Goal: Book appointment/travel/reservation

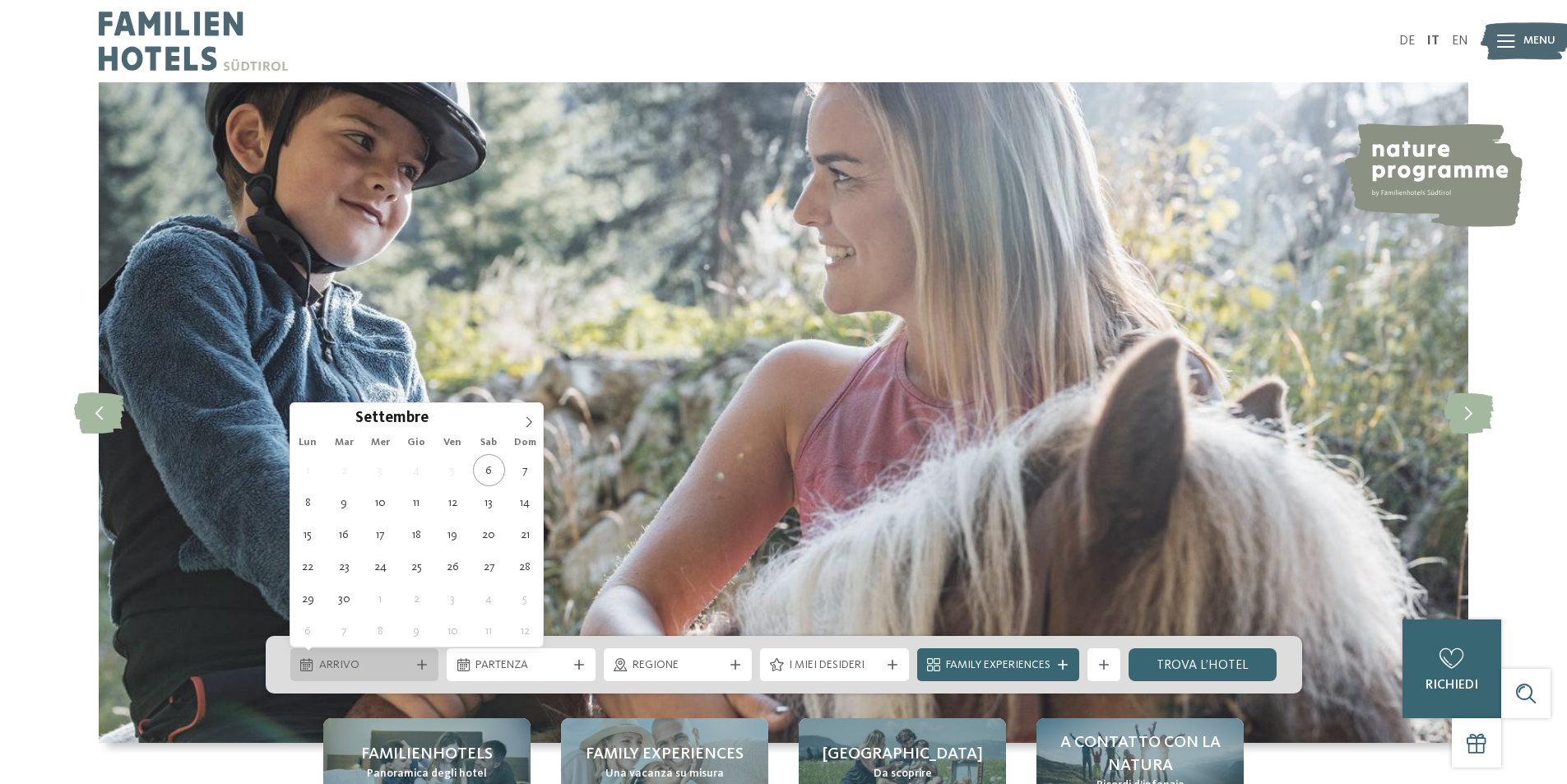
click at [417, 671] on div "Arrivo" at bounding box center [364, 665] width 149 height 33
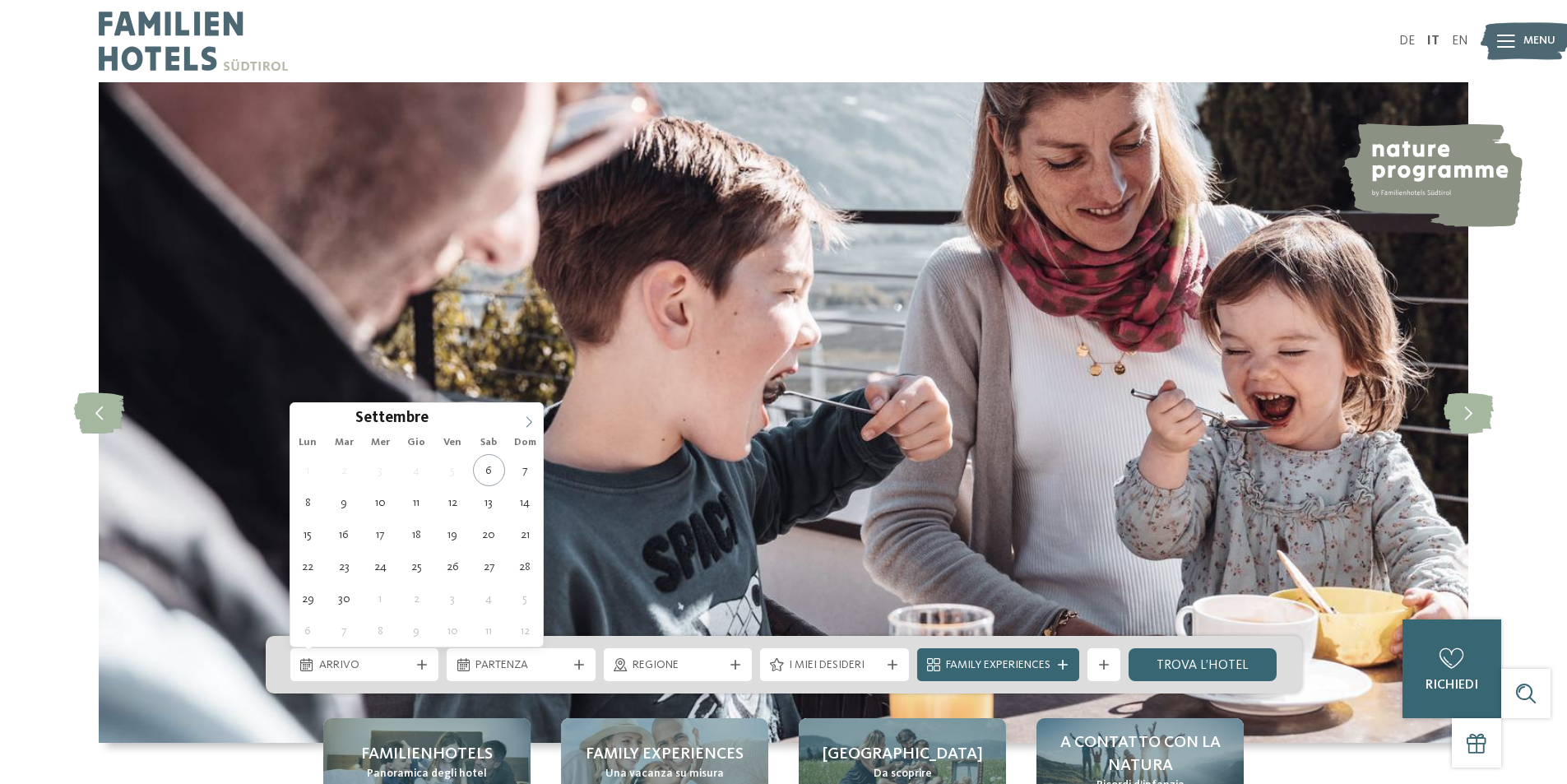
click at [530, 420] on icon at bounding box center [529, 422] width 12 height 12
type input "****"
click at [530, 420] on icon at bounding box center [529, 422] width 12 height 12
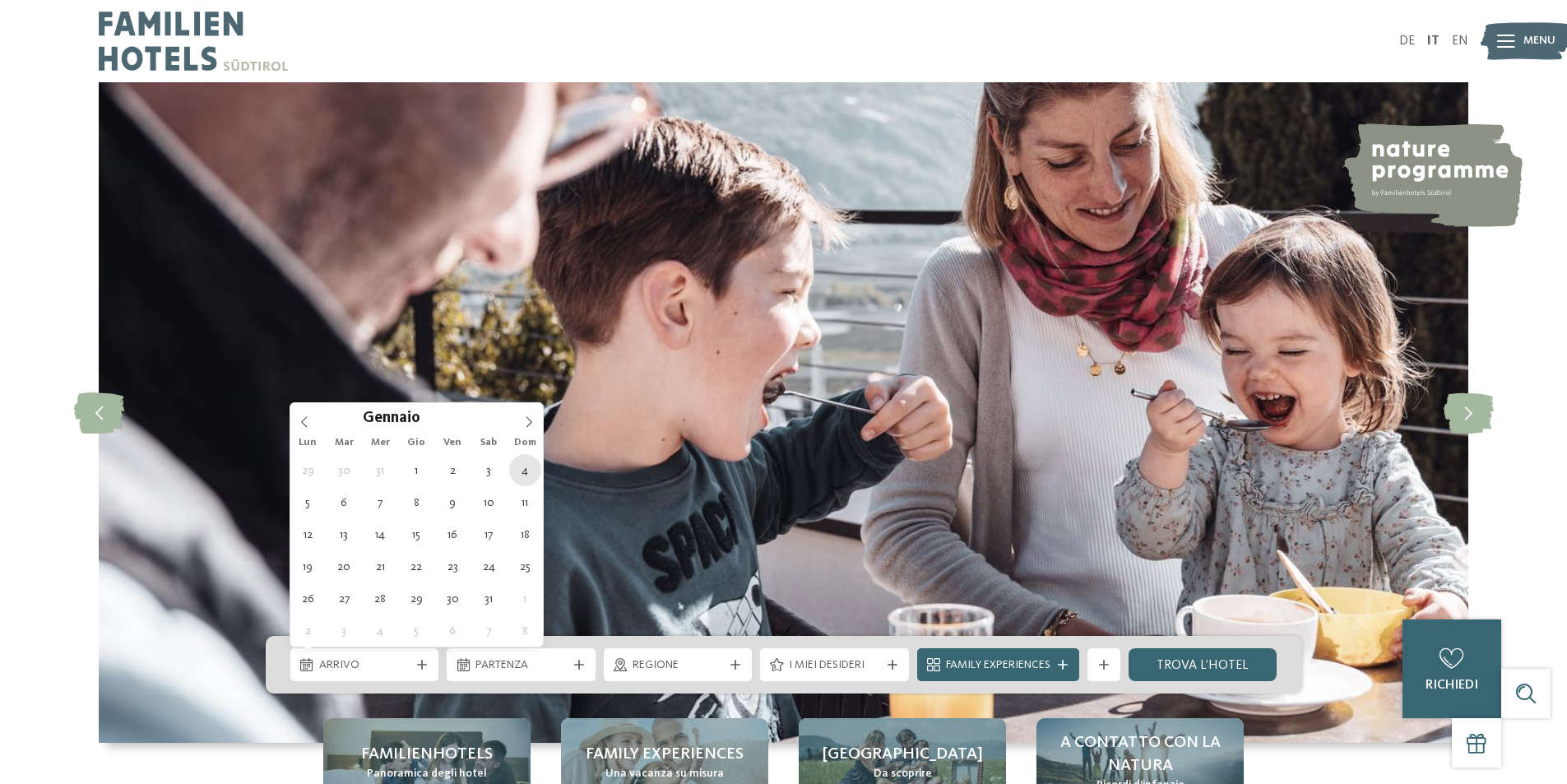
type div "04.01.2026"
type input "****"
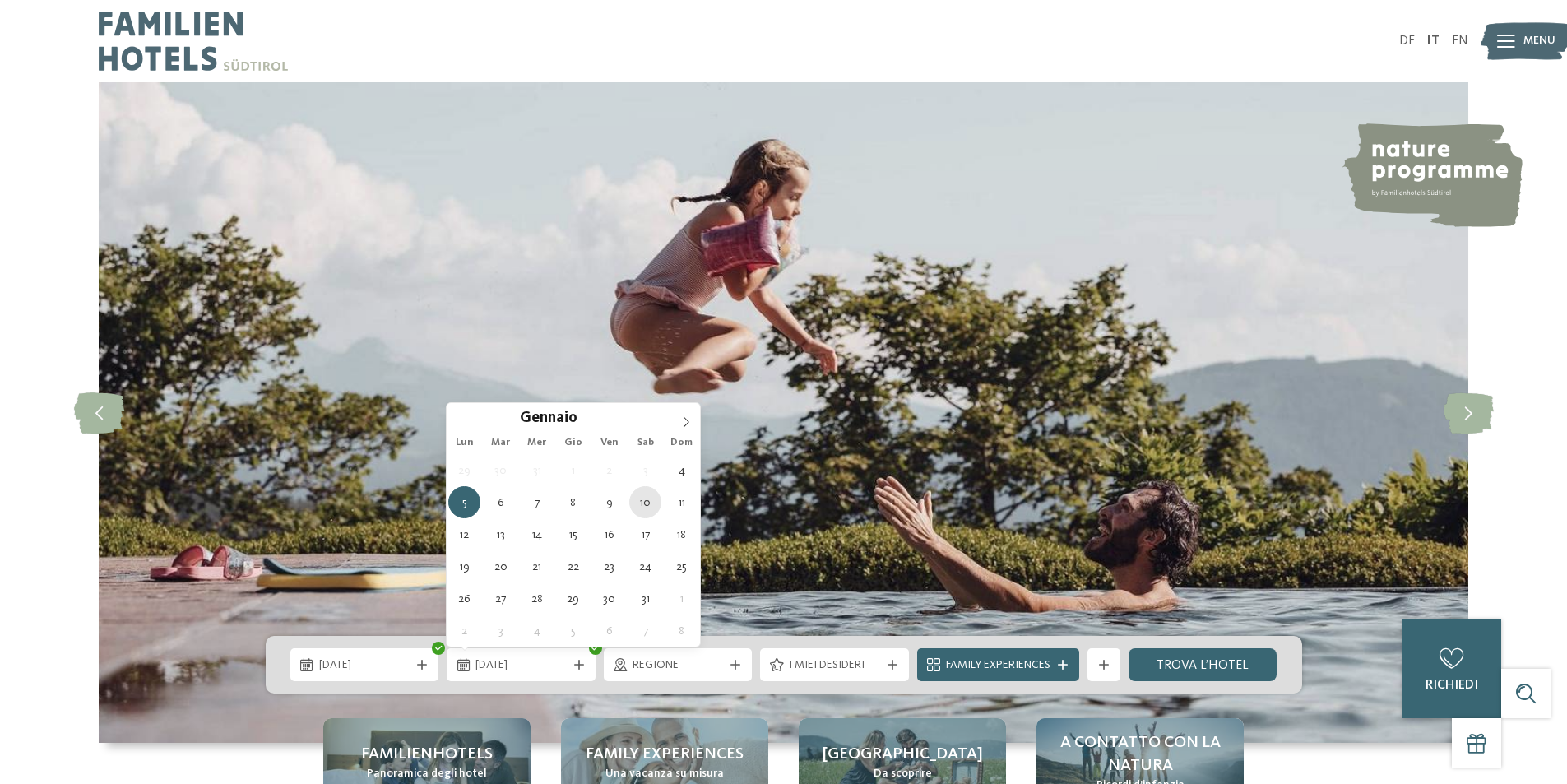
type div "10.01.2026"
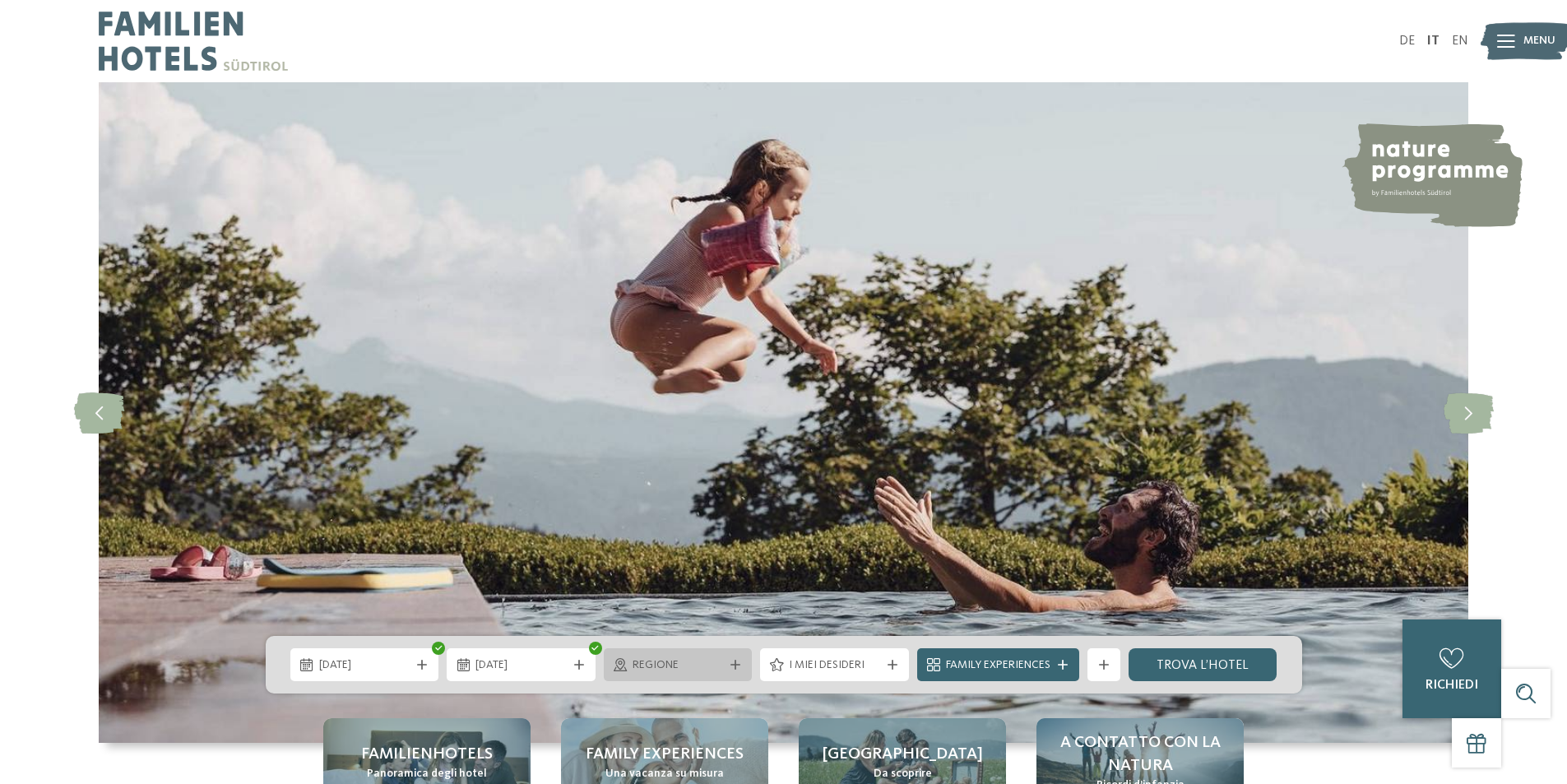
click at [733, 673] on div "Regione" at bounding box center [677, 665] width 149 height 33
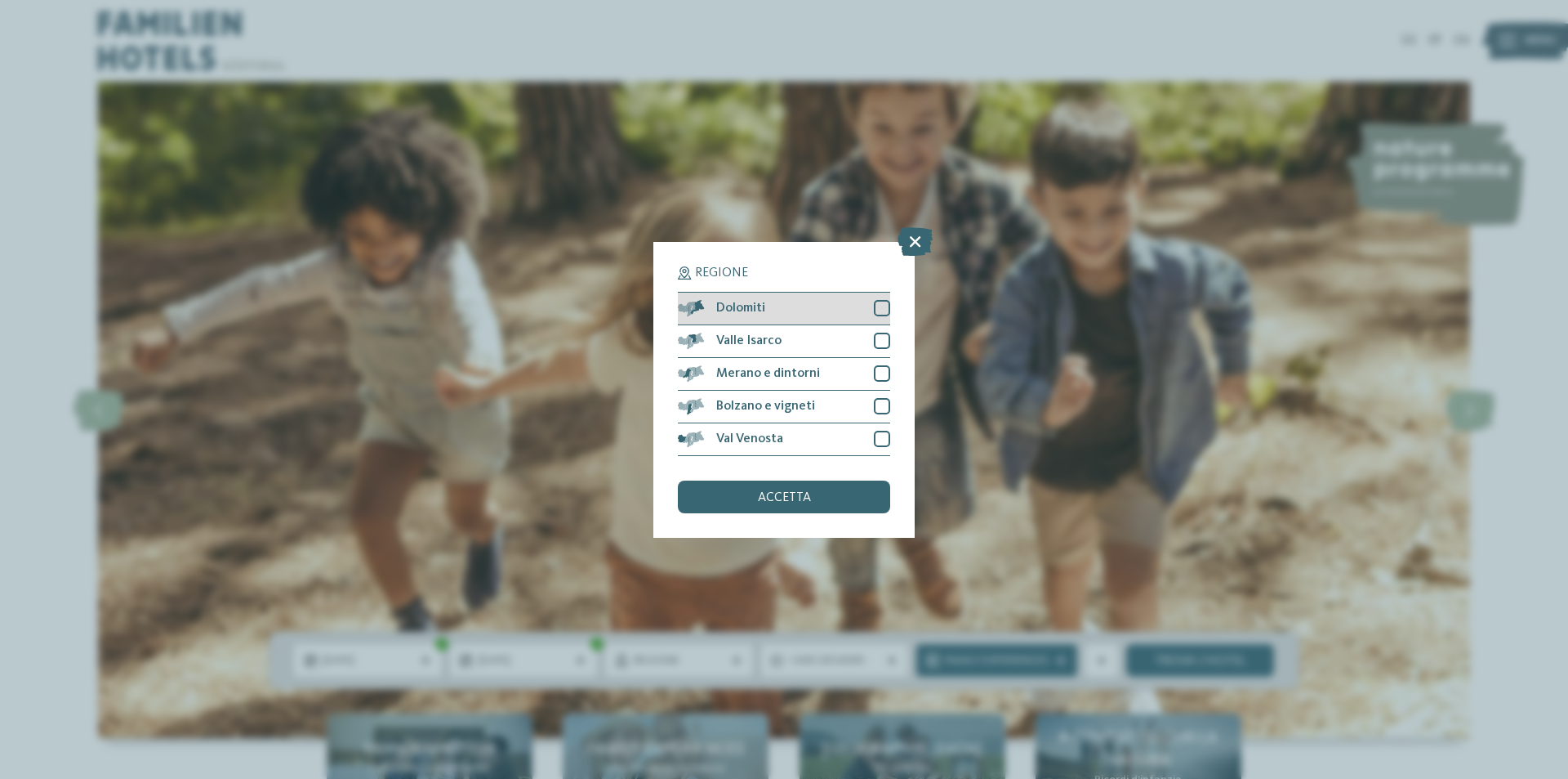
click at [883, 307] on div at bounding box center [882, 308] width 16 height 16
click at [803, 490] on div "accetta" at bounding box center [784, 497] width 213 height 33
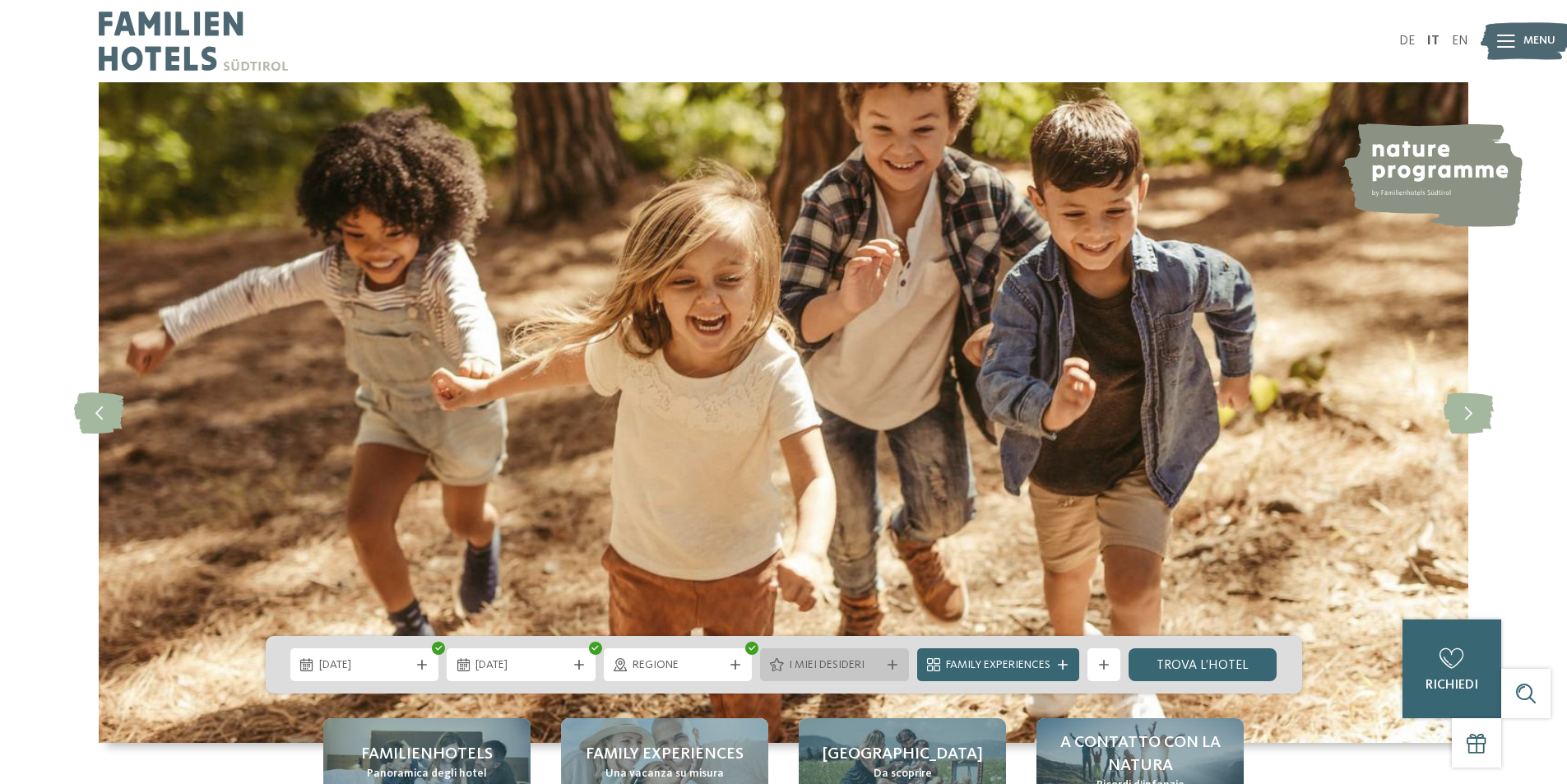
click at [891, 673] on div "I miei desideri" at bounding box center [834, 665] width 149 height 33
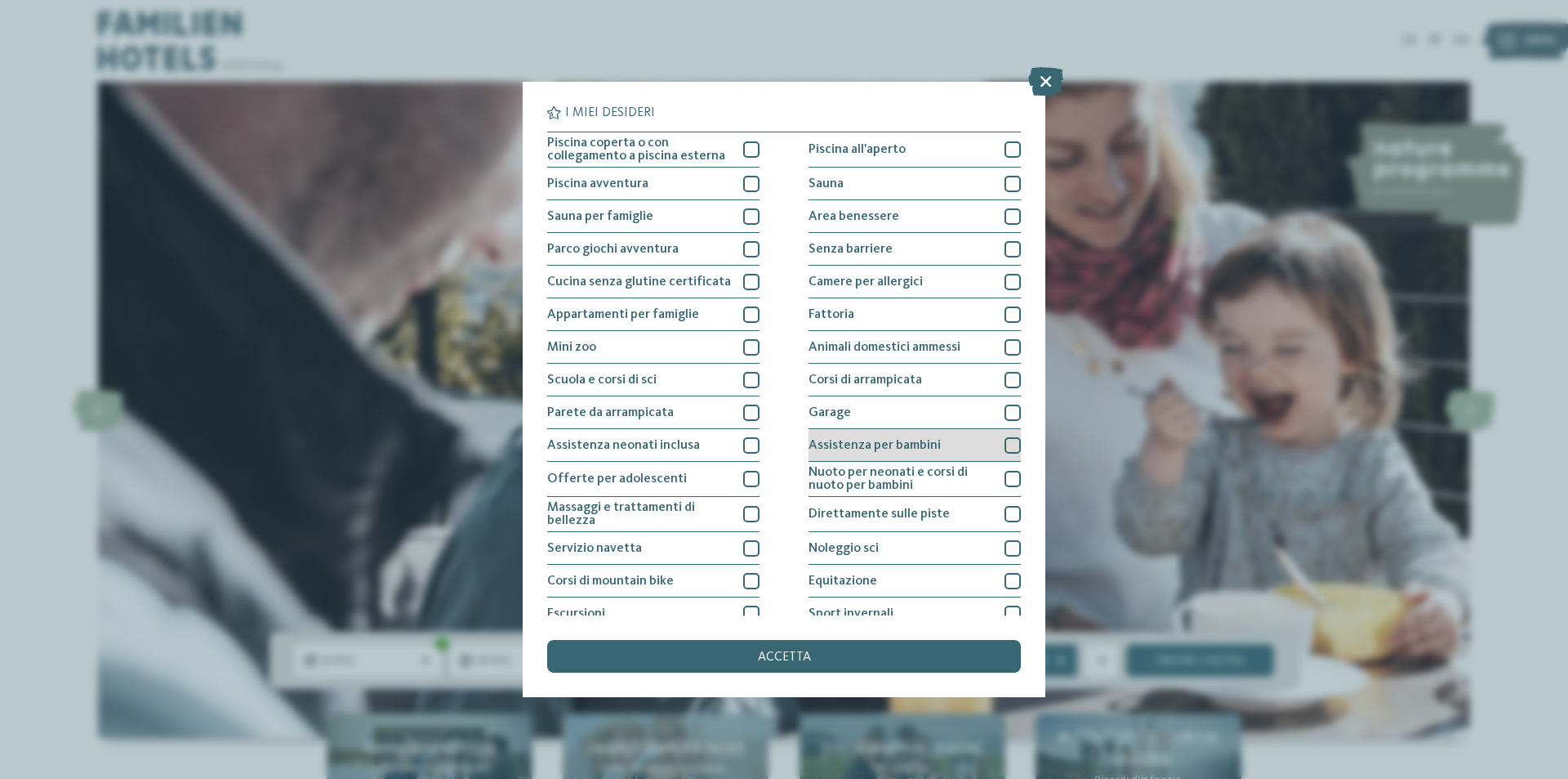
click at [1004, 440] on div at bounding box center [1013, 445] width 16 height 16
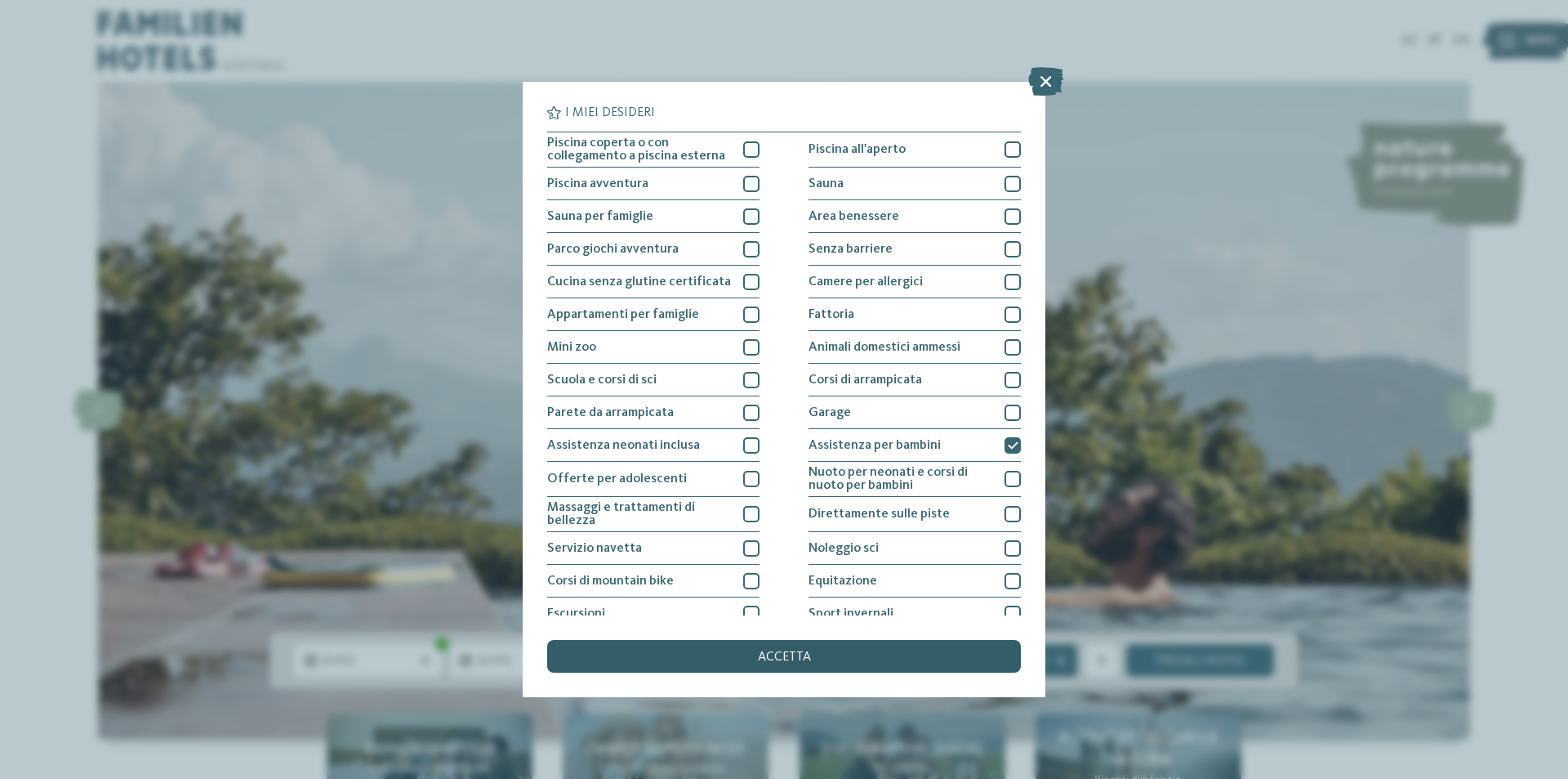
click at [835, 663] on div "accetta" at bounding box center [784, 656] width 474 height 33
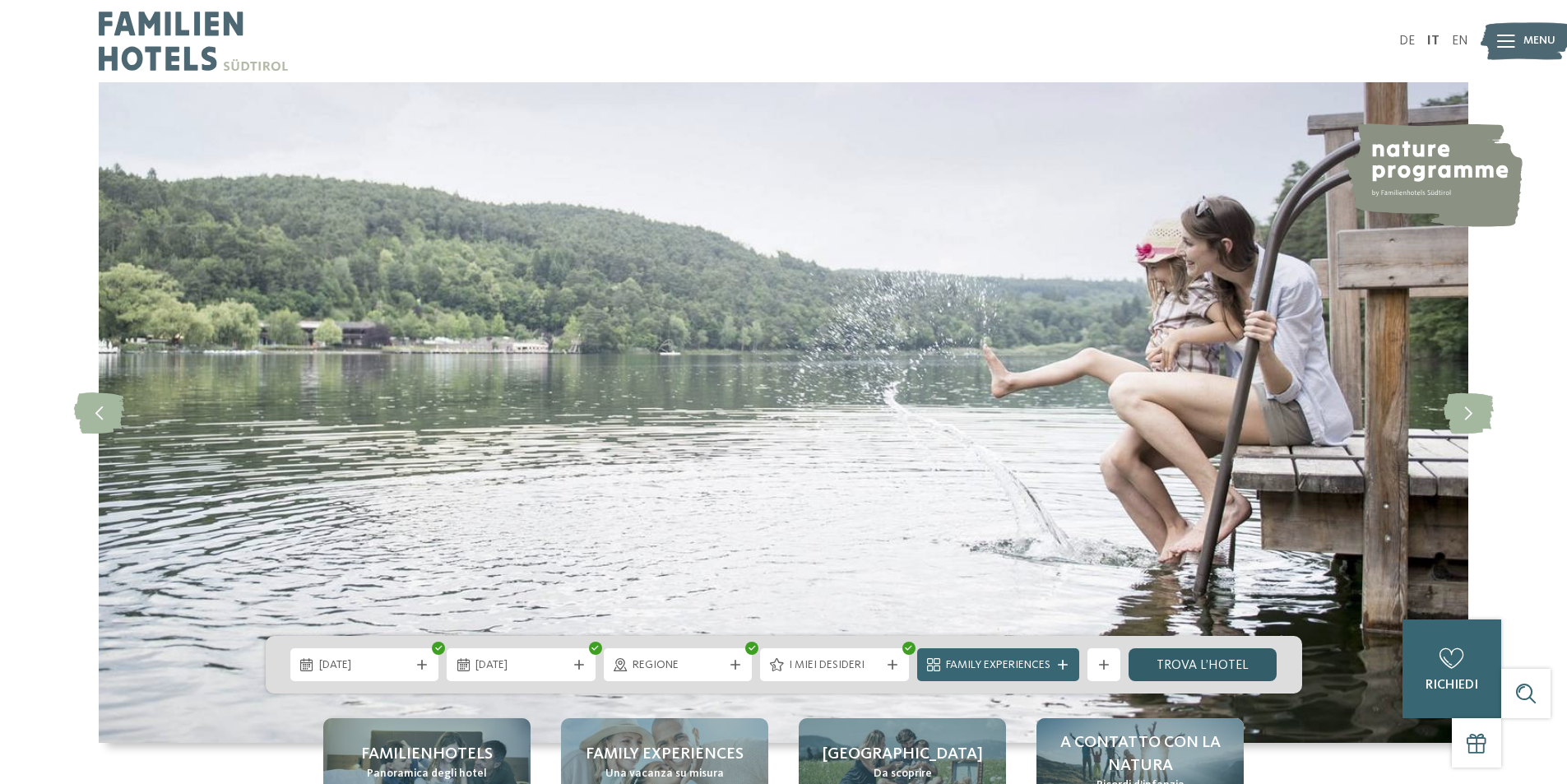
click at [1194, 656] on link "trova l’hotel" at bounding box center [1203, 665] width 149 height 33
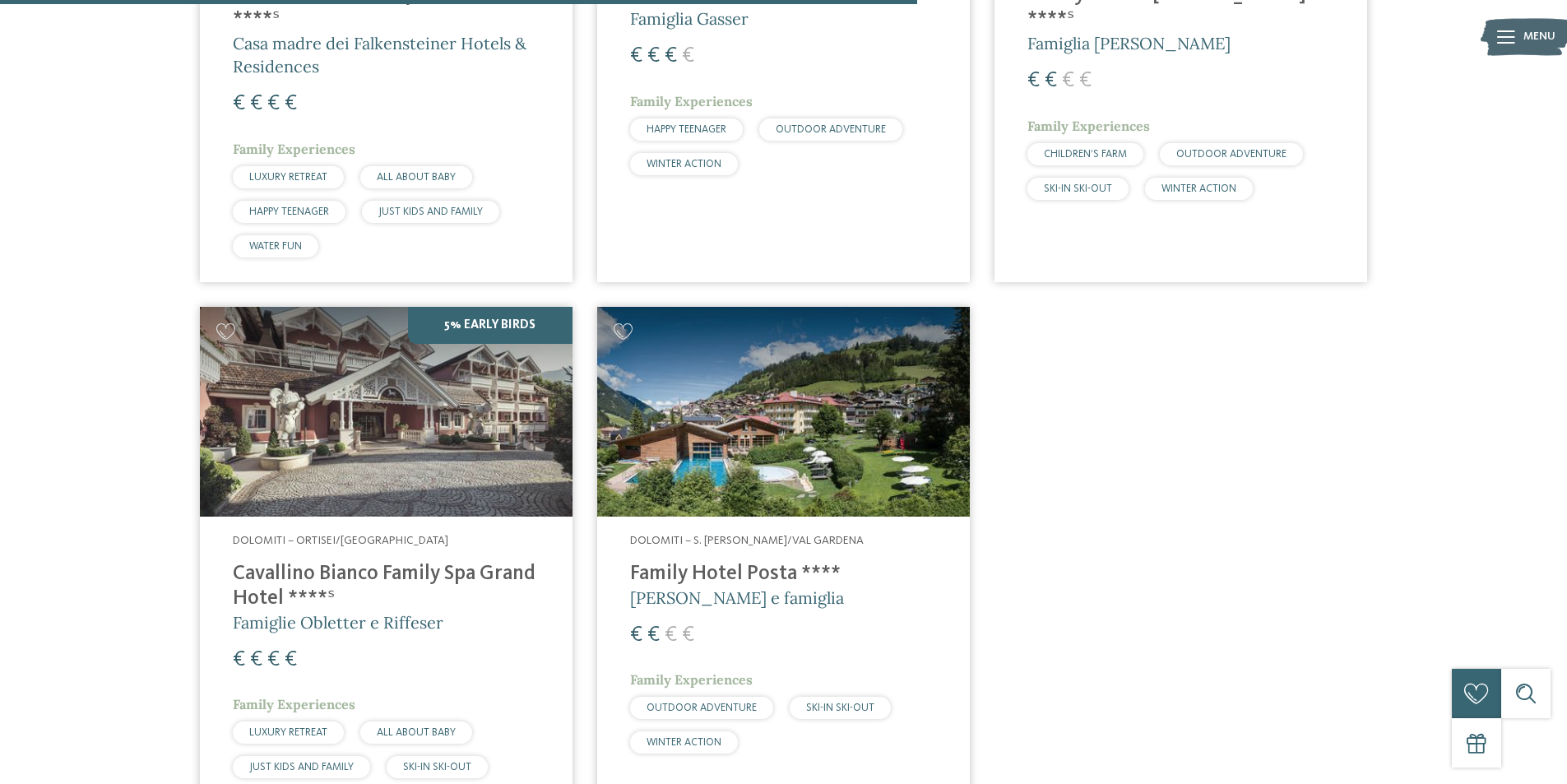
scroll to position [1527, 0]
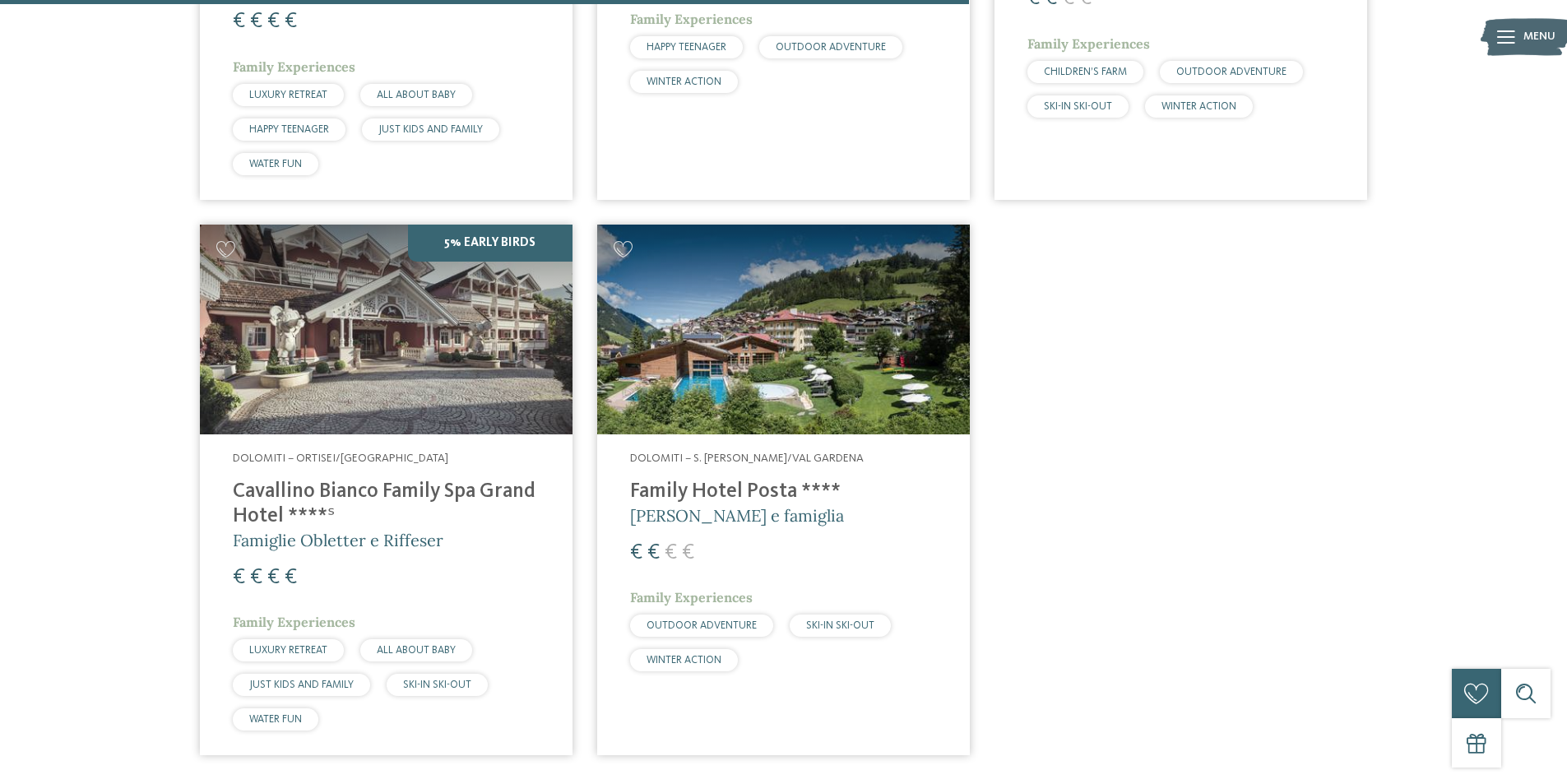
drag, startPoint x: 754, startPoint y: 508, endPoint x: 744, endPoint y: 551, distance: 44.1
drag, startPoint x: 744, startPoint y: 551, endPoint x: 707, endPoint y: 480, distance: 80.1
click at [705, 521] on span "Elisabeth Ploner e famiglia" at bounding box center [737, 515] width 214 height 21
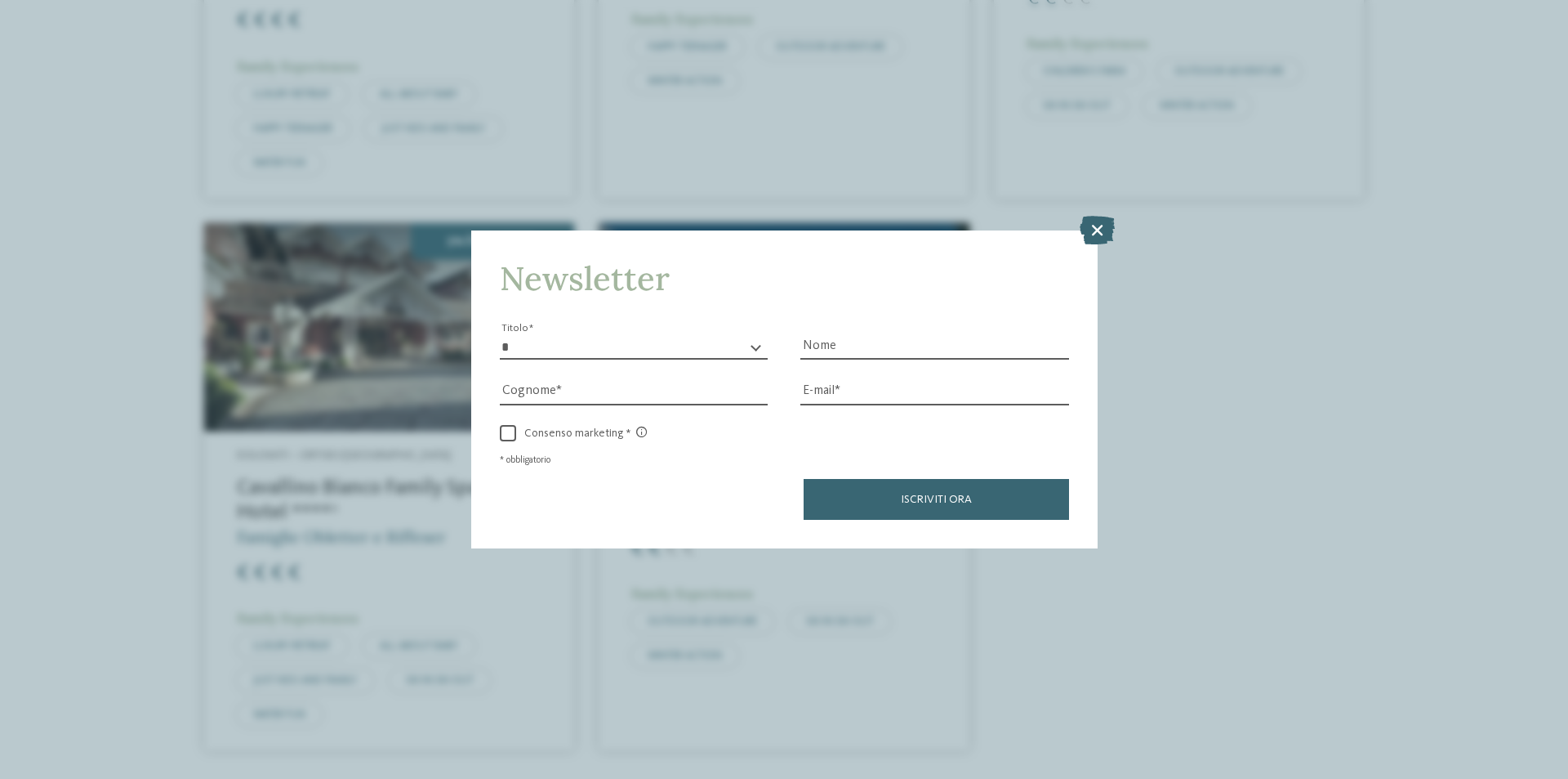
drag, startPoint x: 1124, startPoint y: 217, endPoint x: 1097, endPoint y: 227, distance: 28.8
click at [1123, 217] on div "Newsletter * ****** ******* ******** ****** Titolo Nome Cognome Fax" at bounding box center [784, 389] width 1568 height 779
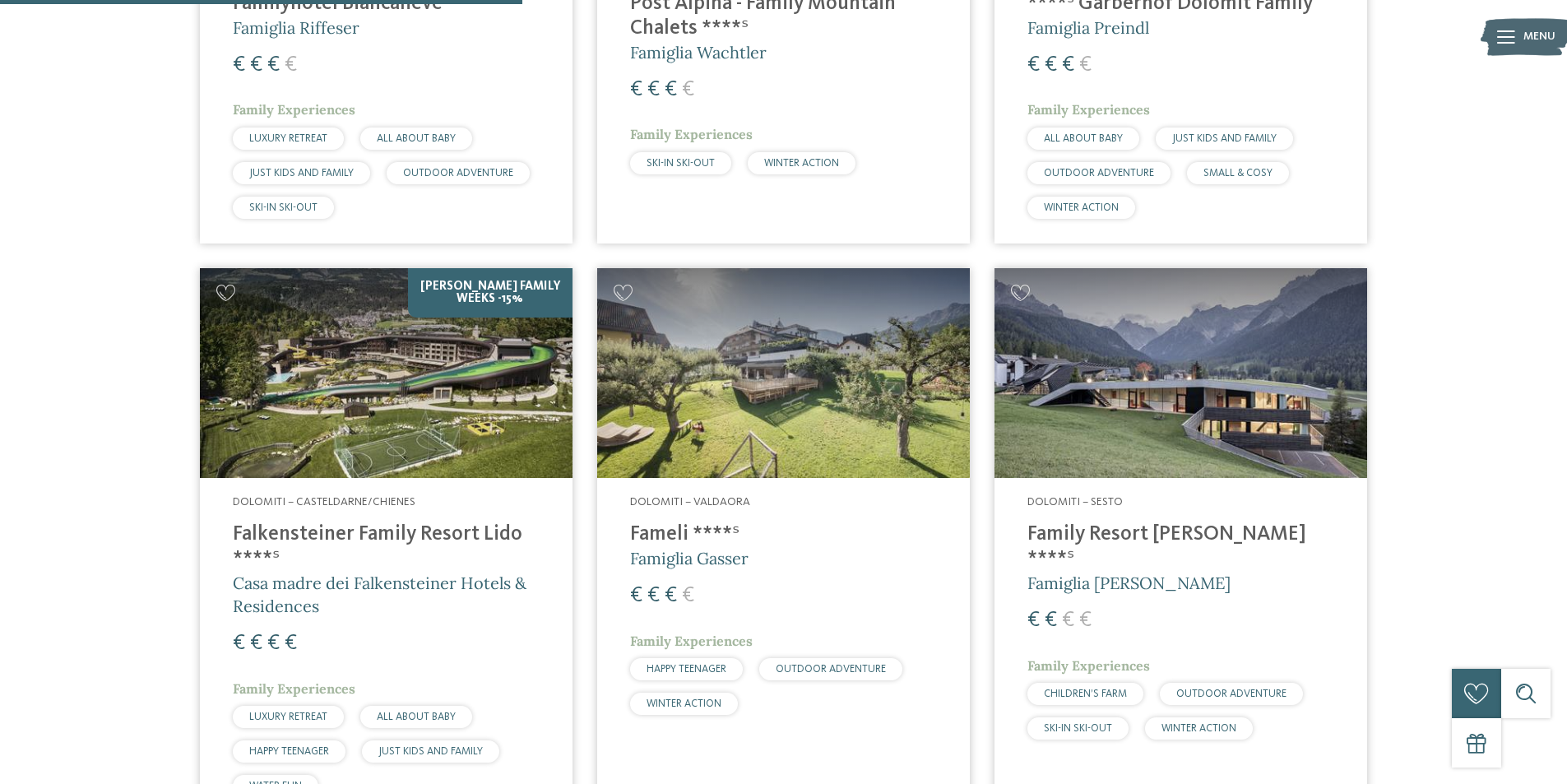
scroll to position [576, 0]
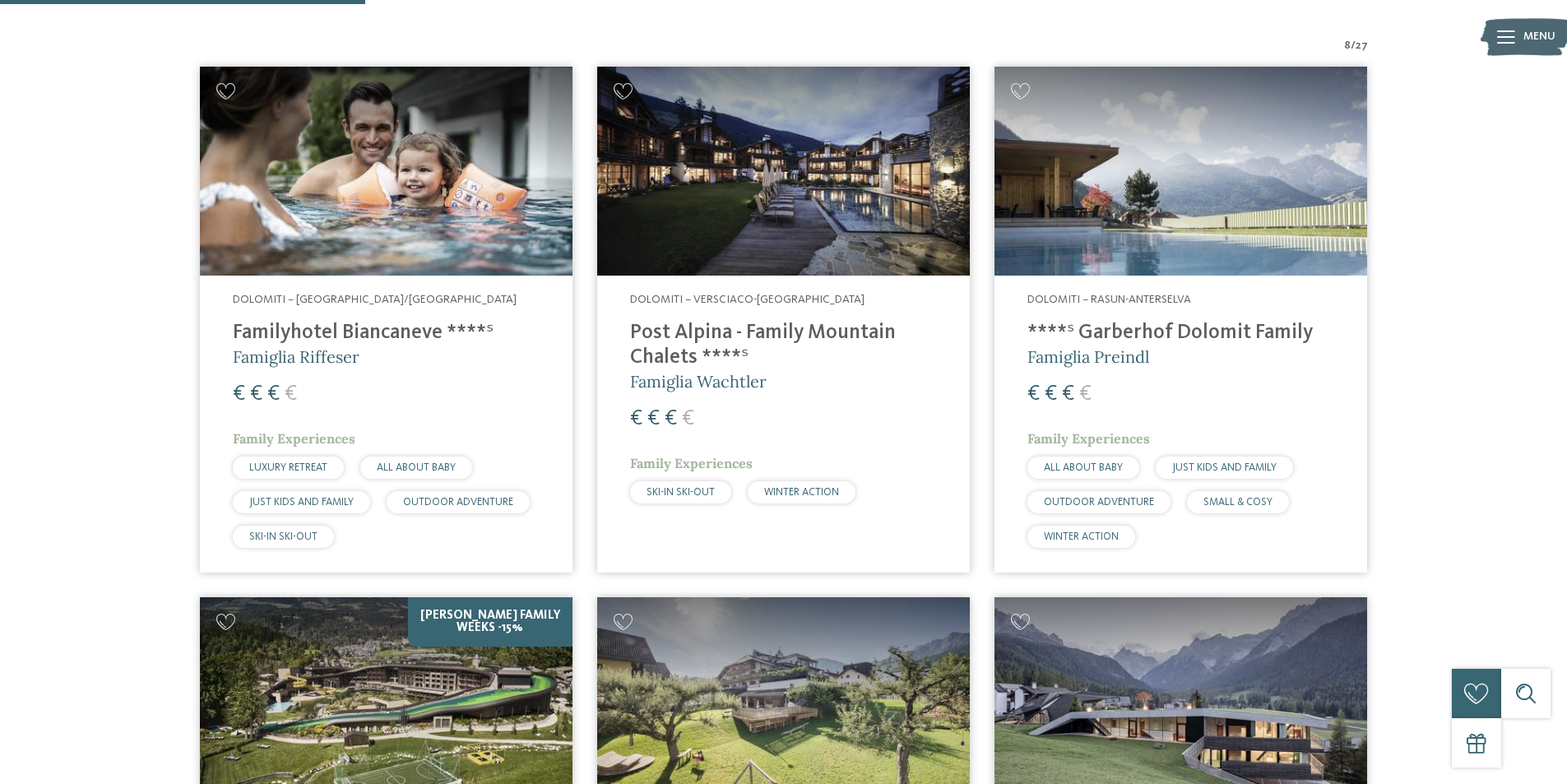
click at [686, 201] on img at bounding box center [784, 171] width 373 height 210
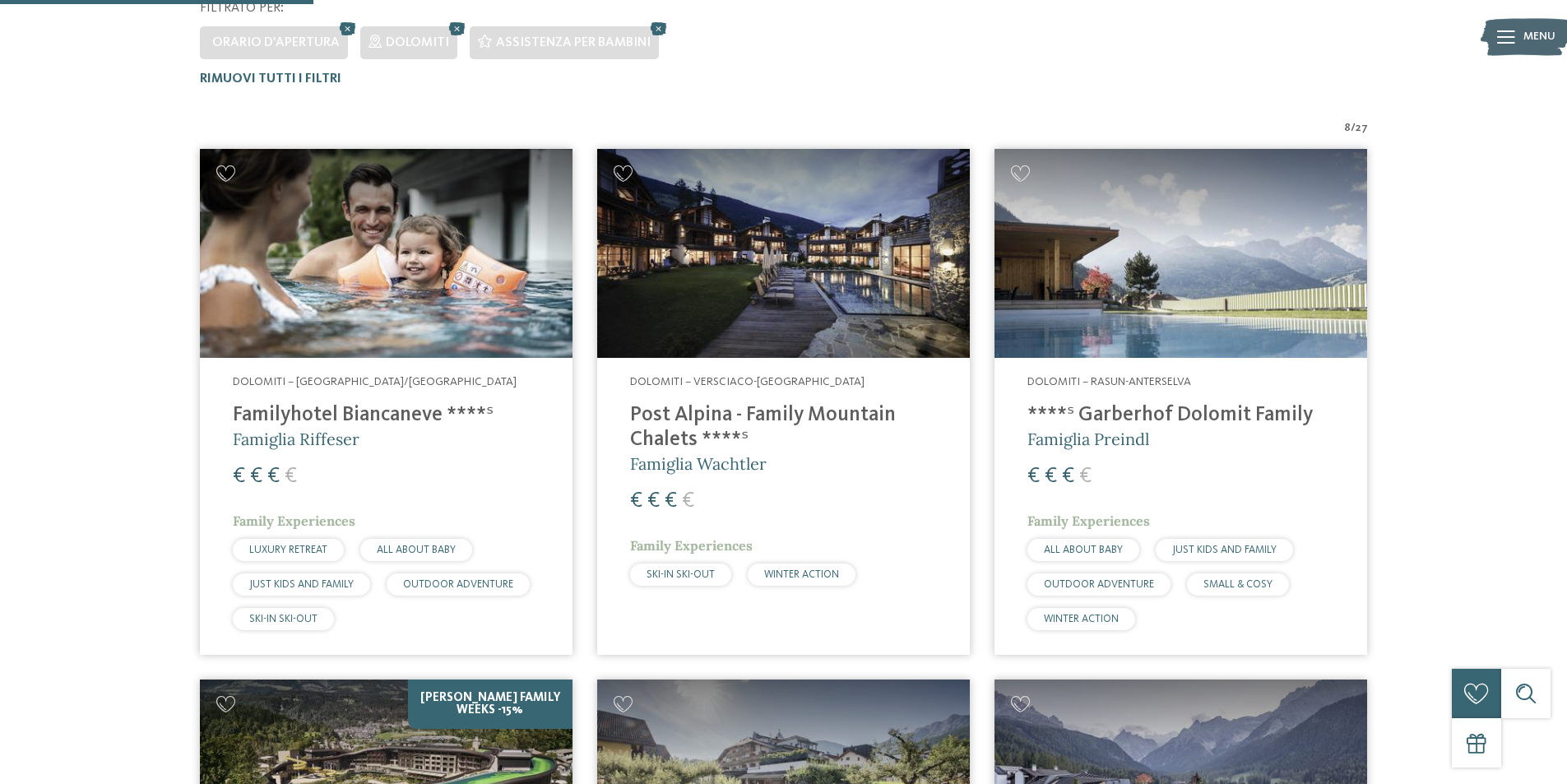
click at [406, 401] on div "Dolomiti – Selva/Val Gardena Familyhotel Biancaneve ****ˢ Famiglia Riffeser € €…" at bounding box center [386, 505] width 373 height 296
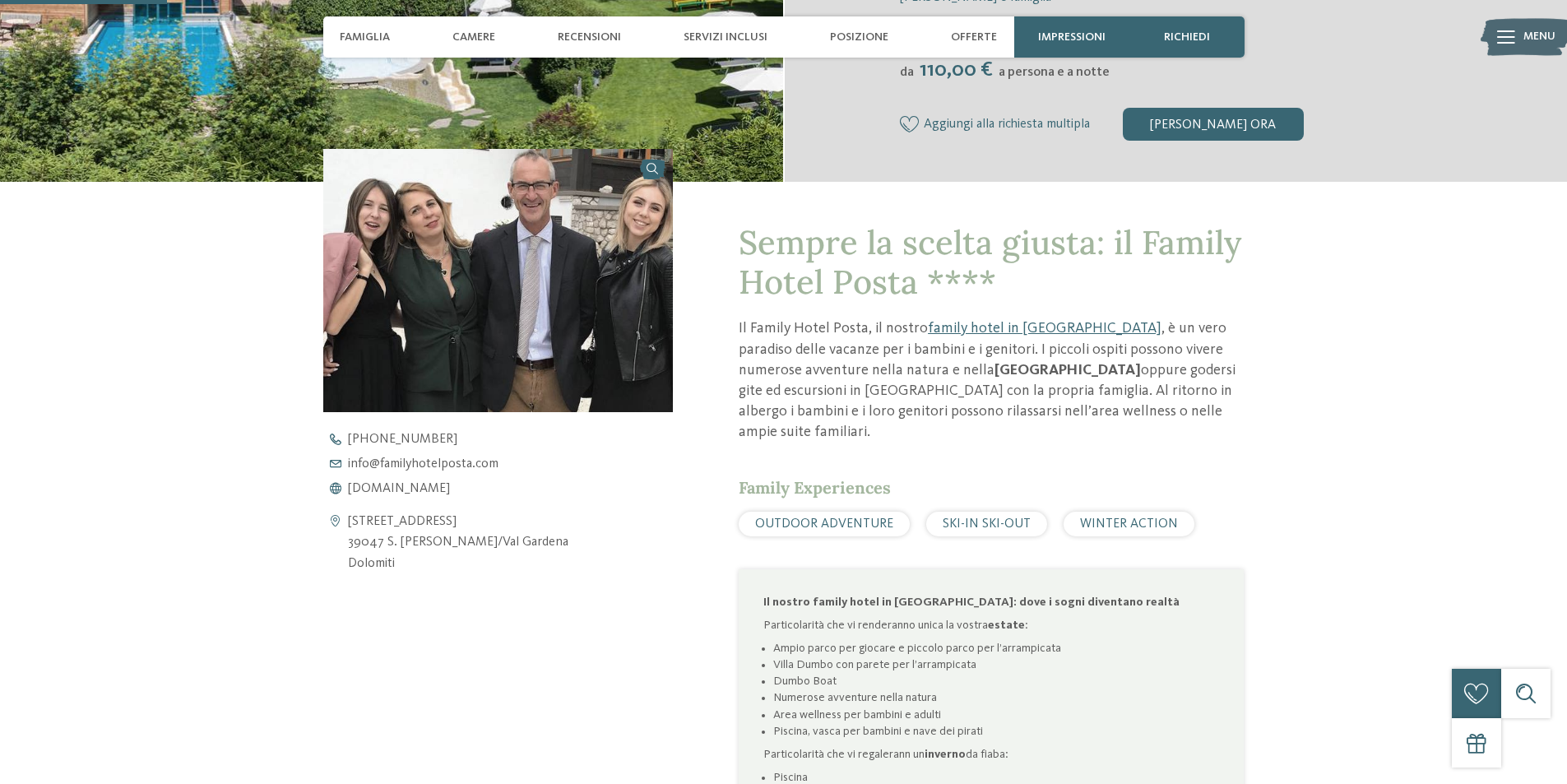
scroll to position [658, 0]
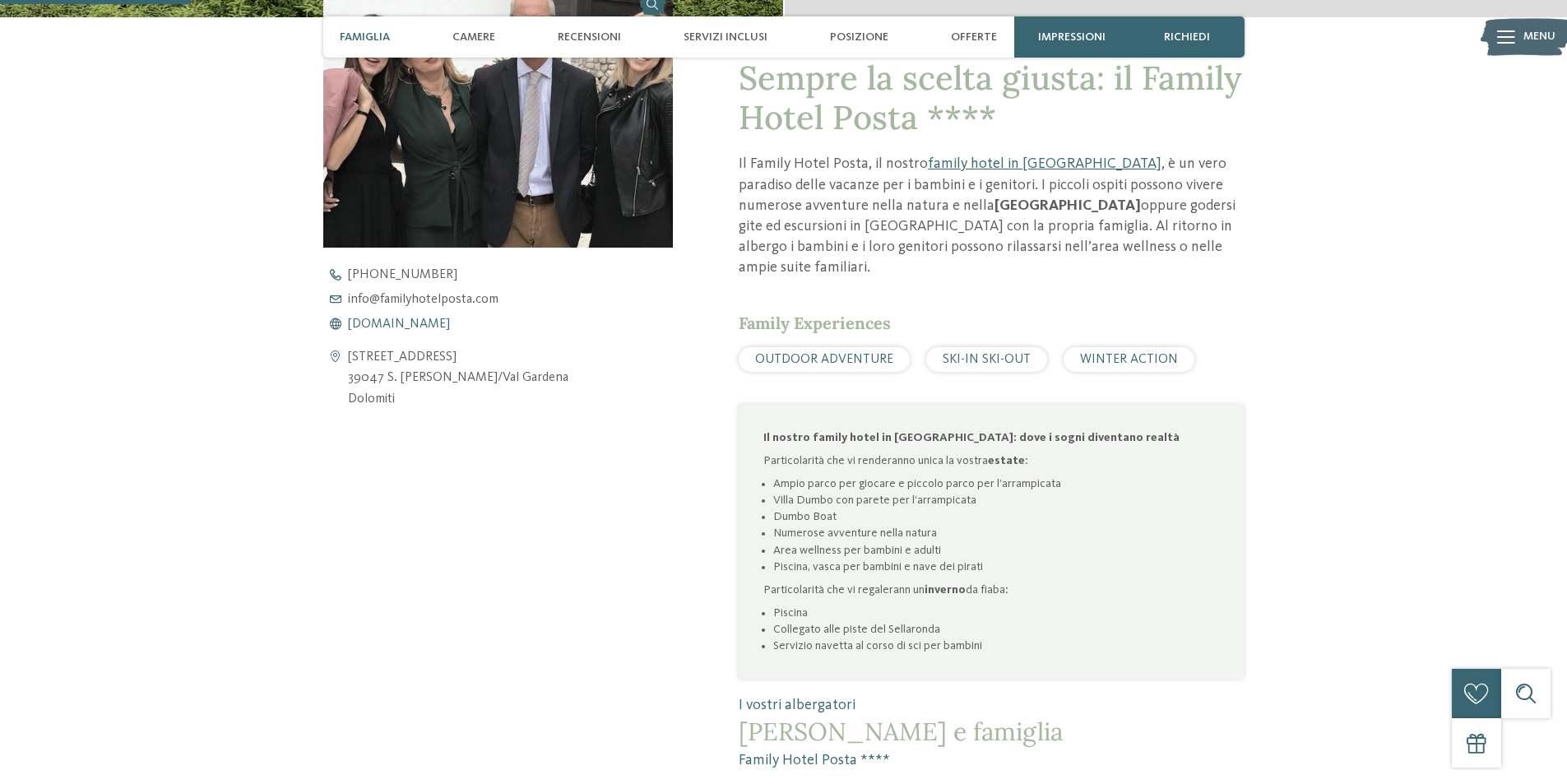
click at [436, 326] on span "www.familyhotelposta.com" at bounding box center [398, 324] width 102 height 13
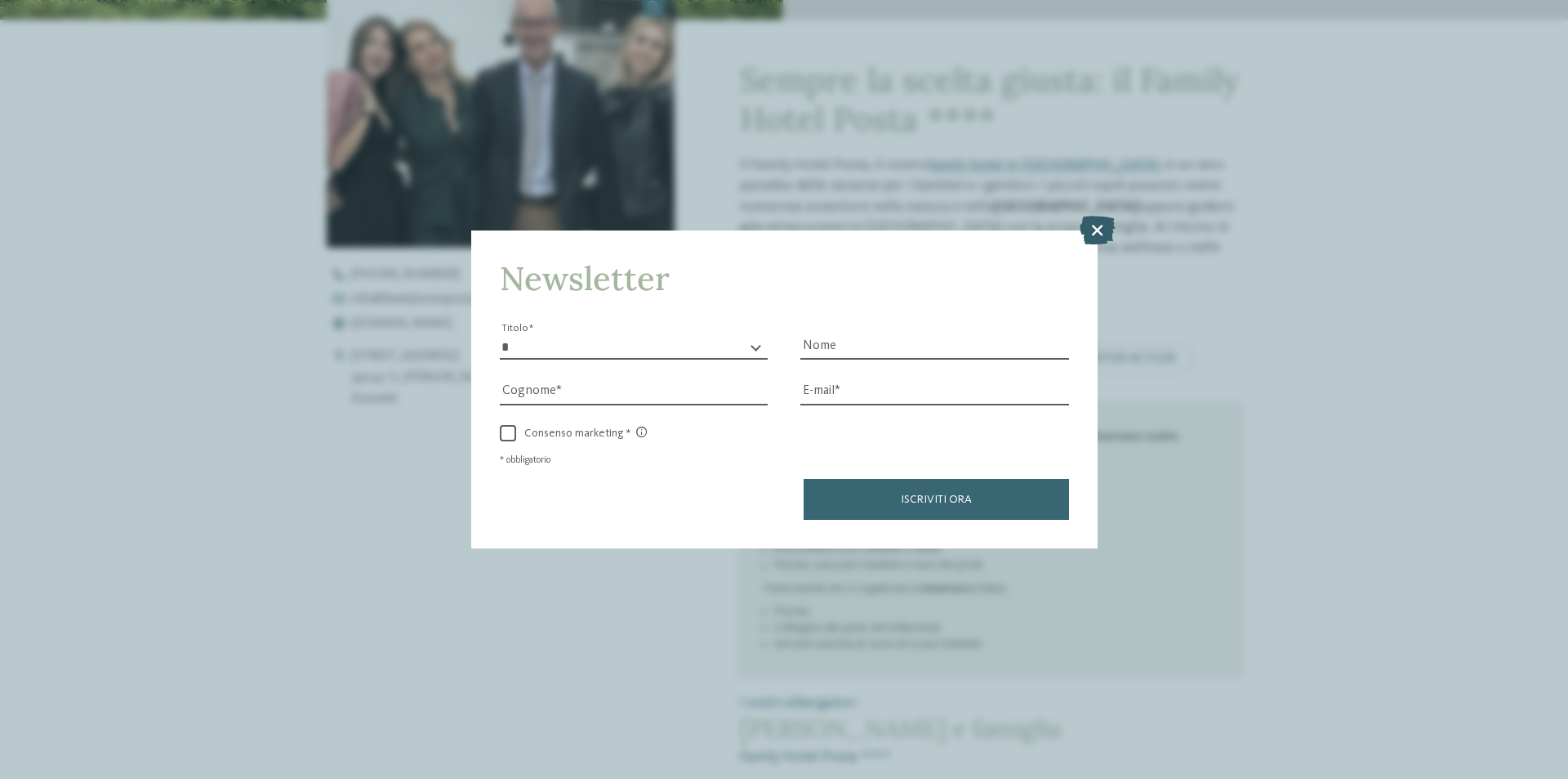
click at [1093, 226] on icon at bounding box center [1097, 230] width 35 height 29
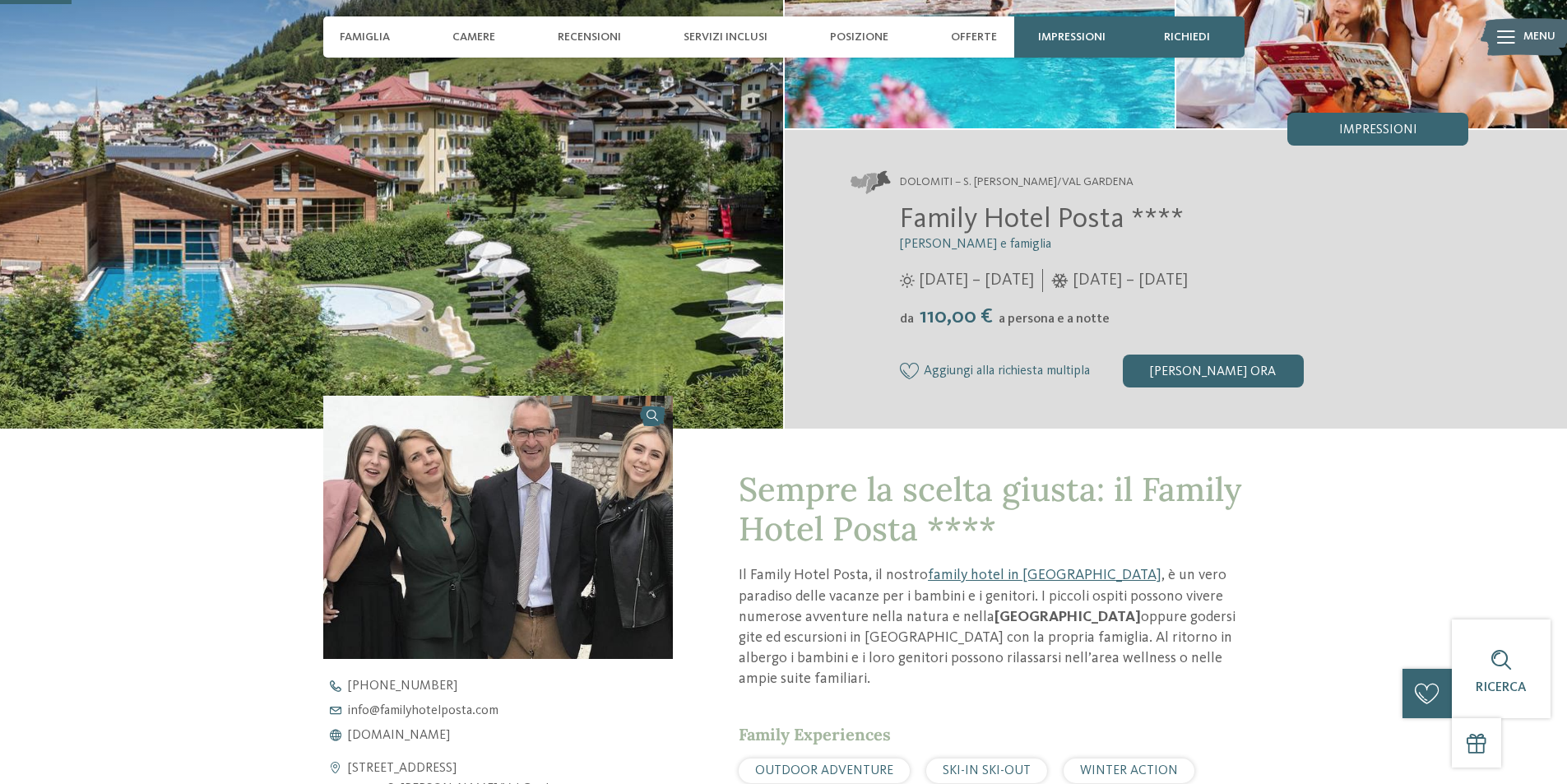
scroll to position [82, 0]
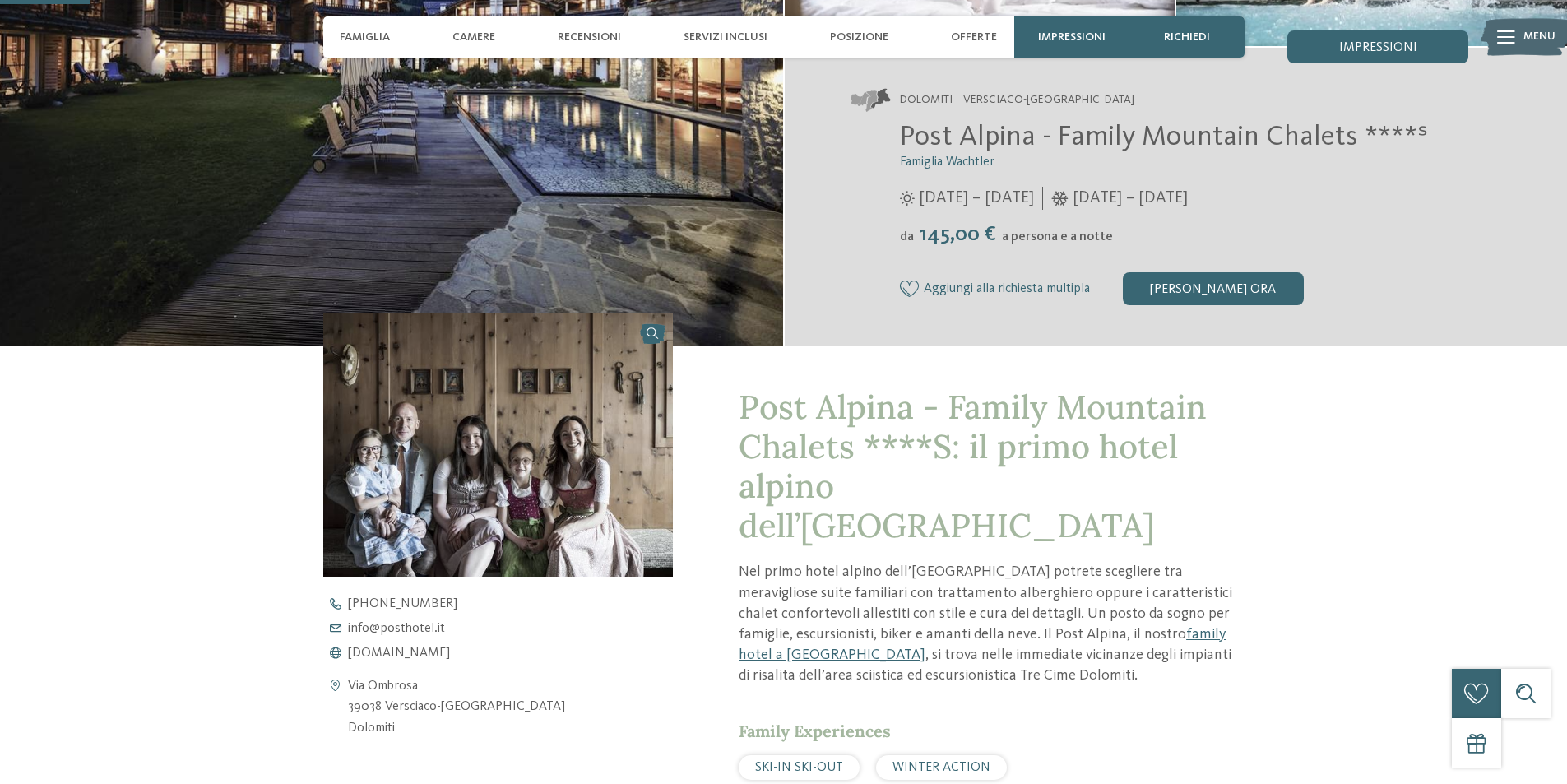
scroll to position [576, 0]
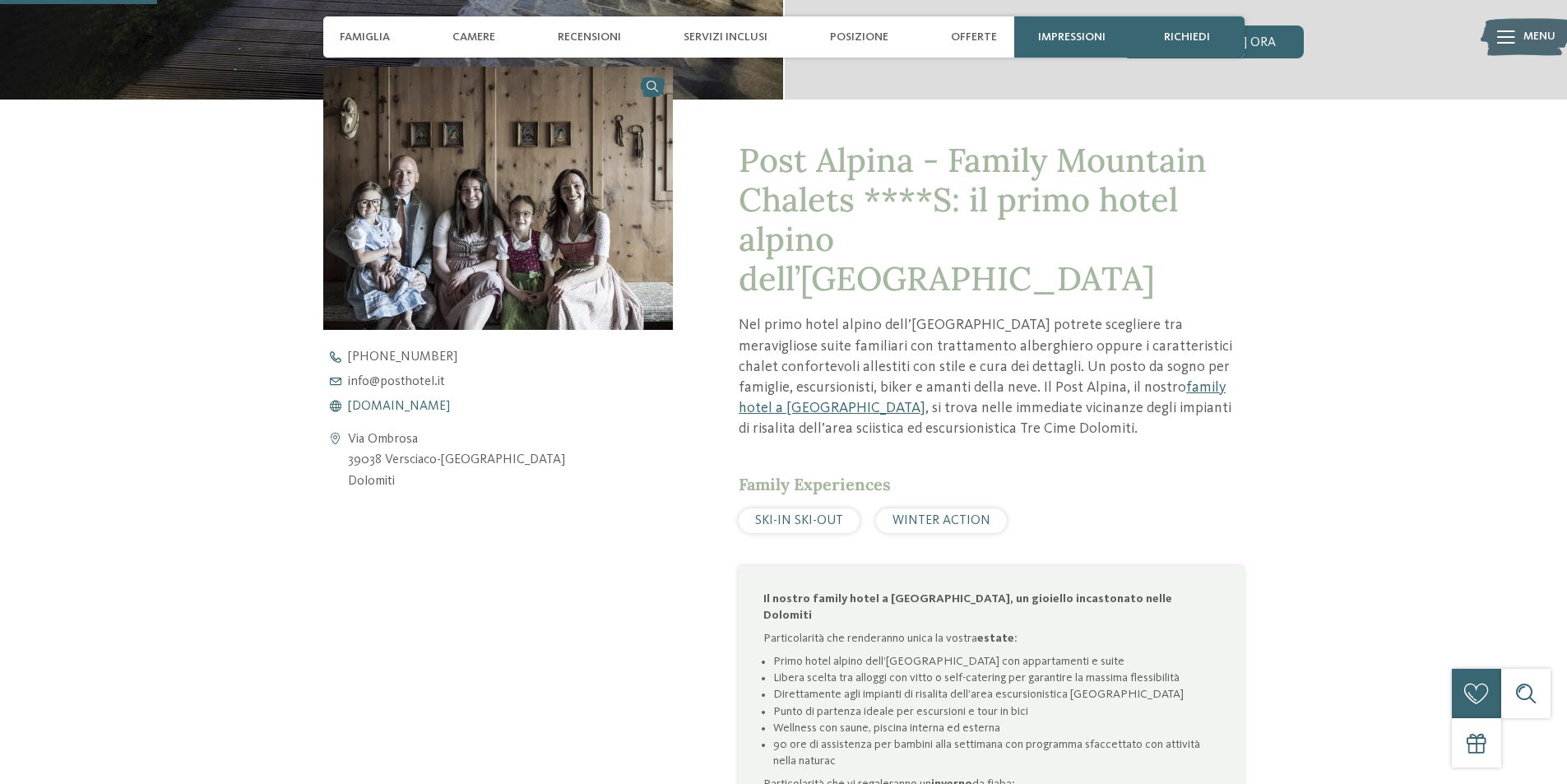
click at [419, 409] on span "www.postalpina.it" at bounding box center [398, 407] width 102 height 13
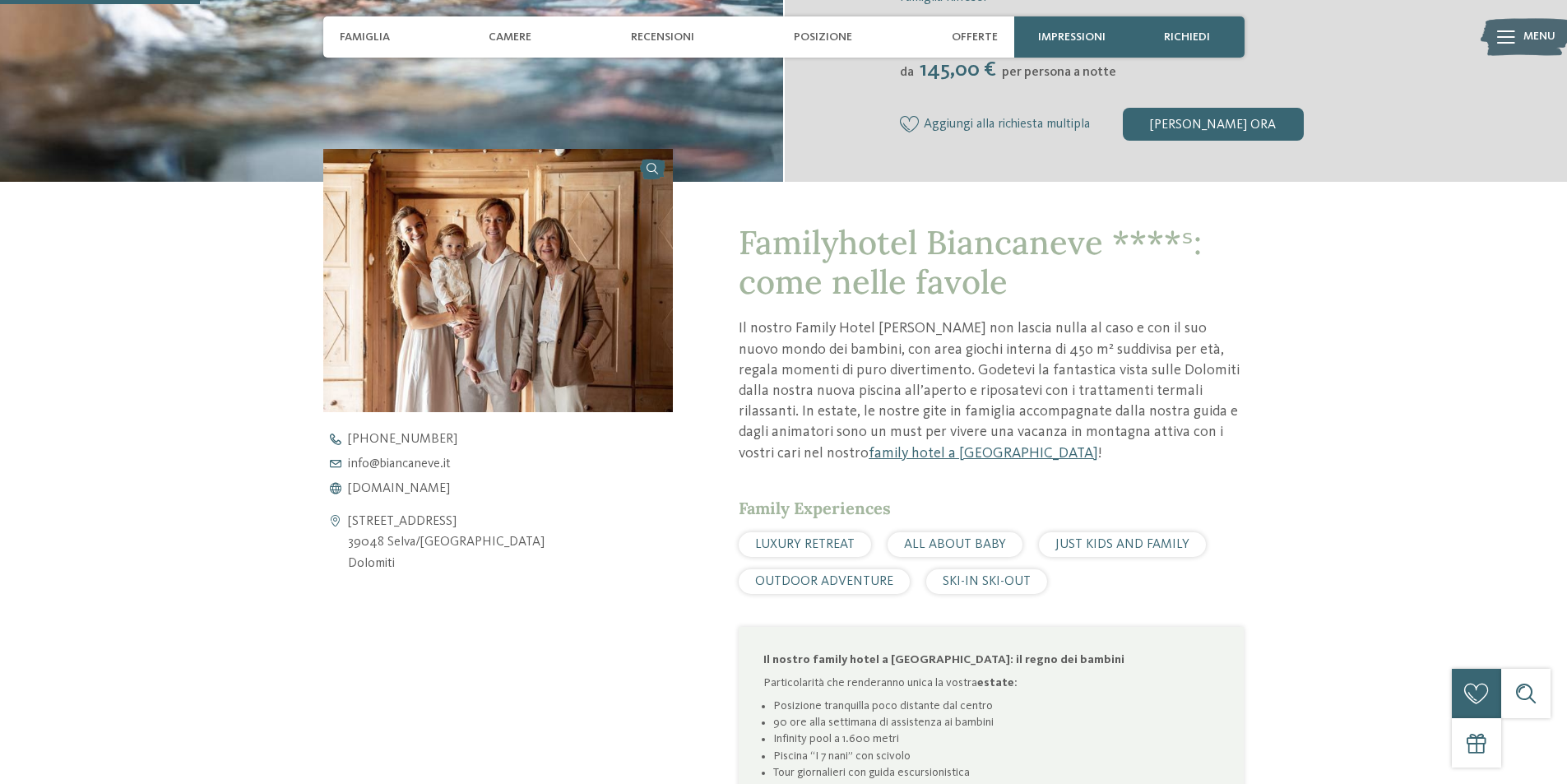
scroll to position [576, 0]
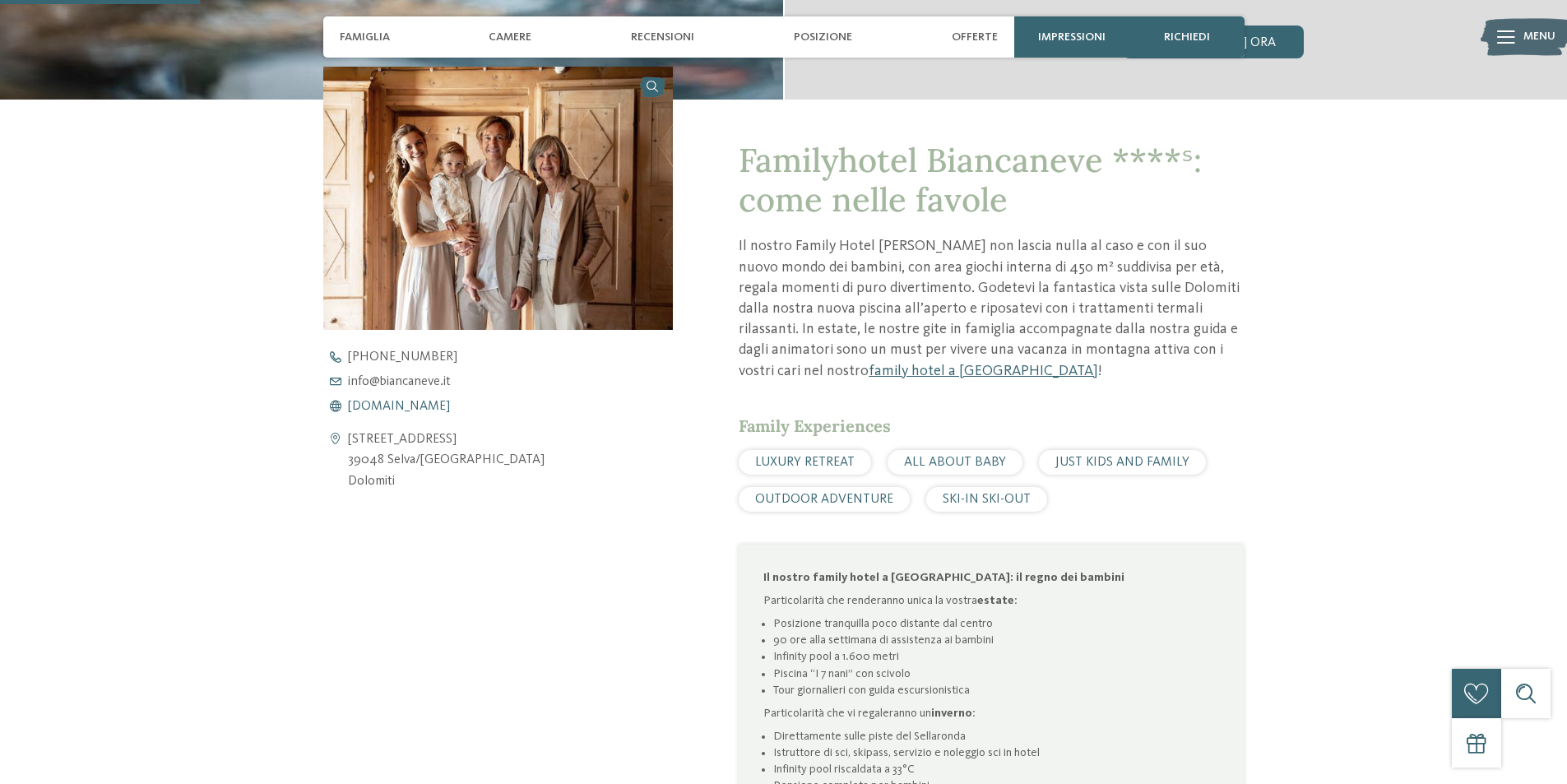
click at [398, 402] on span "[DOMAIN_NAME]" at bounding box center [398, 407] width 102 height 13
